Goal: Task Accomplishment & Management: Complete application form

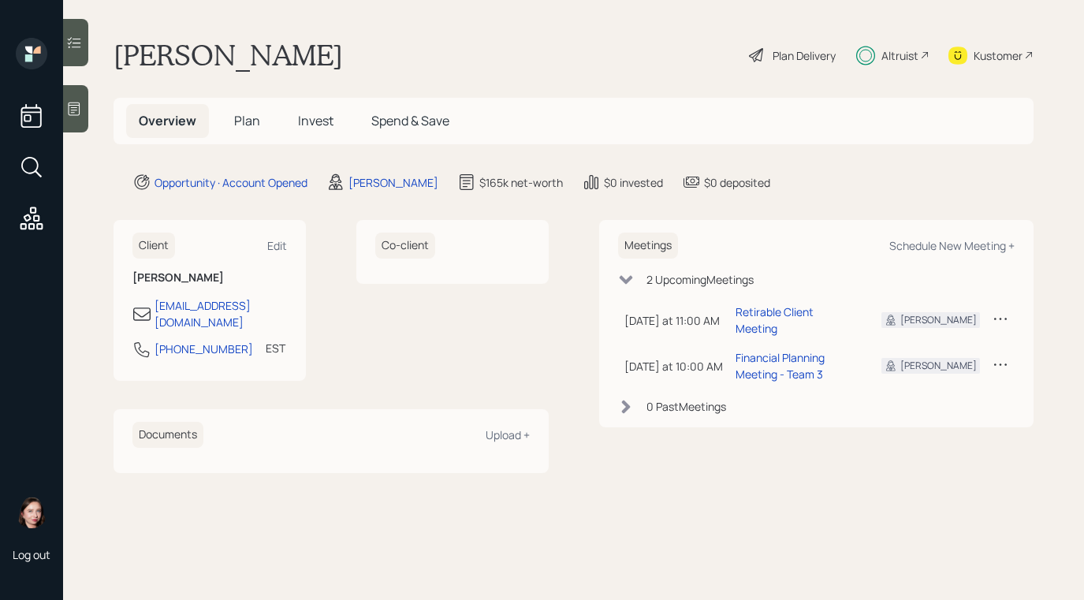
click at [774, 44] on div "Plan Delivery" at bounding box center [793, 55] width 90 height 35
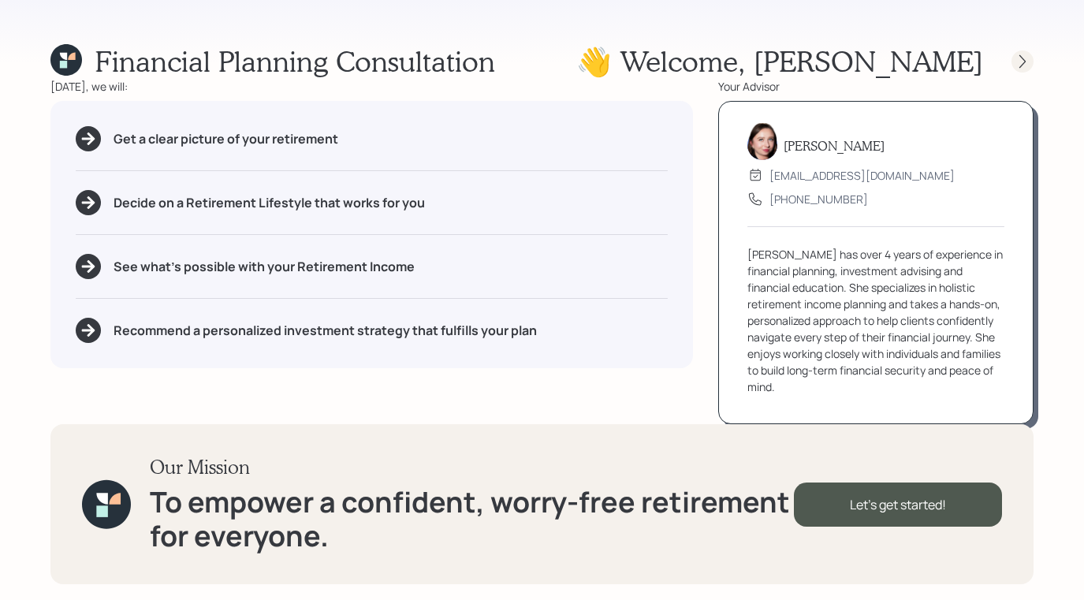
click at [1028, 67] on icon at bounding box center [1023, 62] width 16 height 16
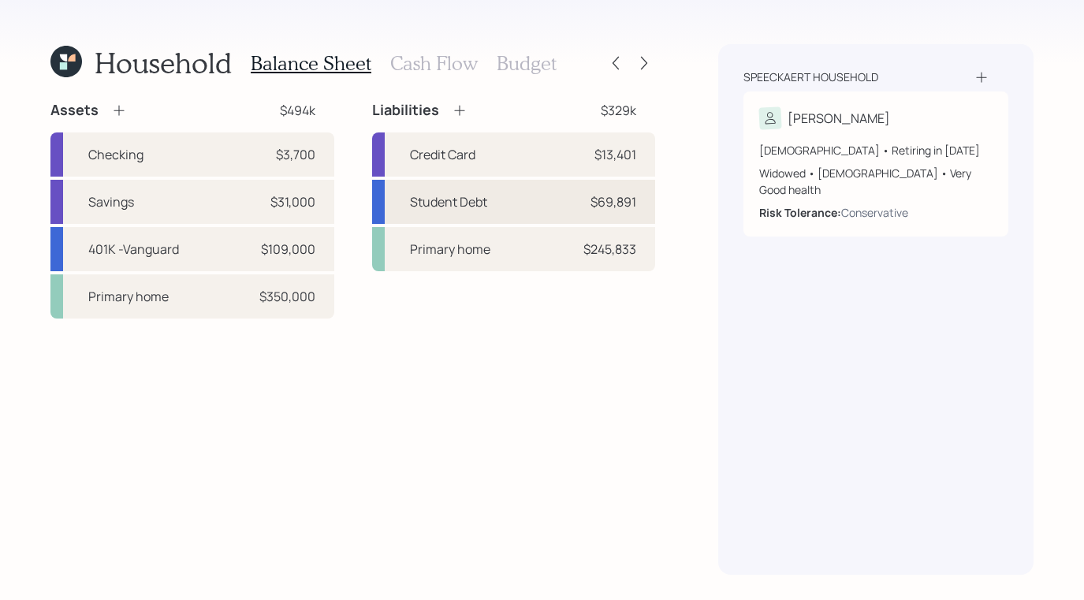
click at [446, 200] on div "Student Debt" at bounding box center [448, 201] width 77 height 19
select select "student"
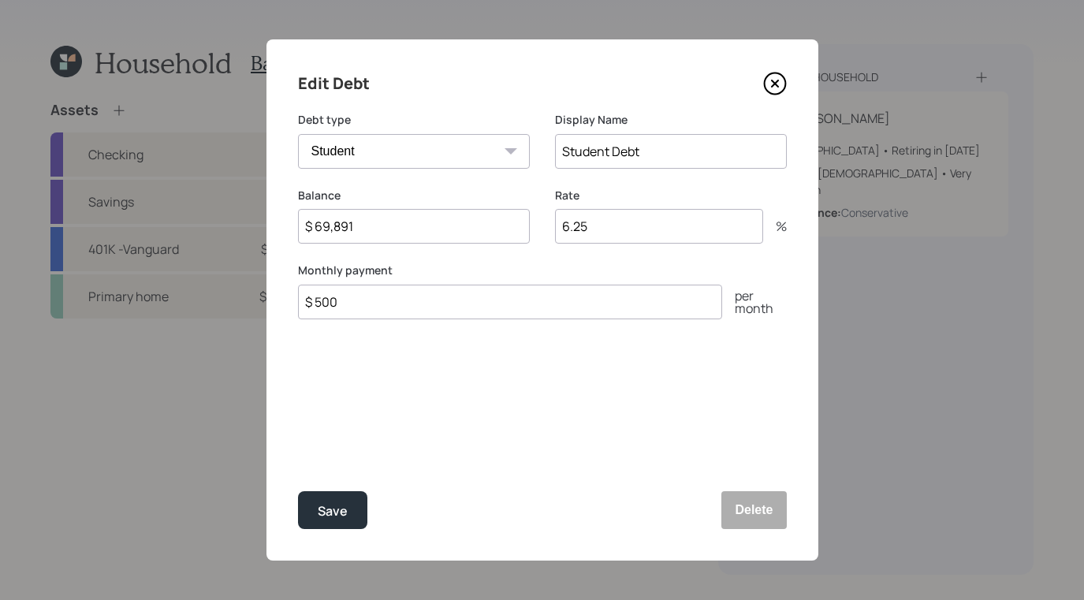
click at [756, 87] on div "Edit Debt" at bounding box center [542, 83] width 489 height 25
click at [775, 86] on icon at bounding box center [775, 84] width 24 height 24
